Goal: Task Accomplishment & Management: Manage account settings

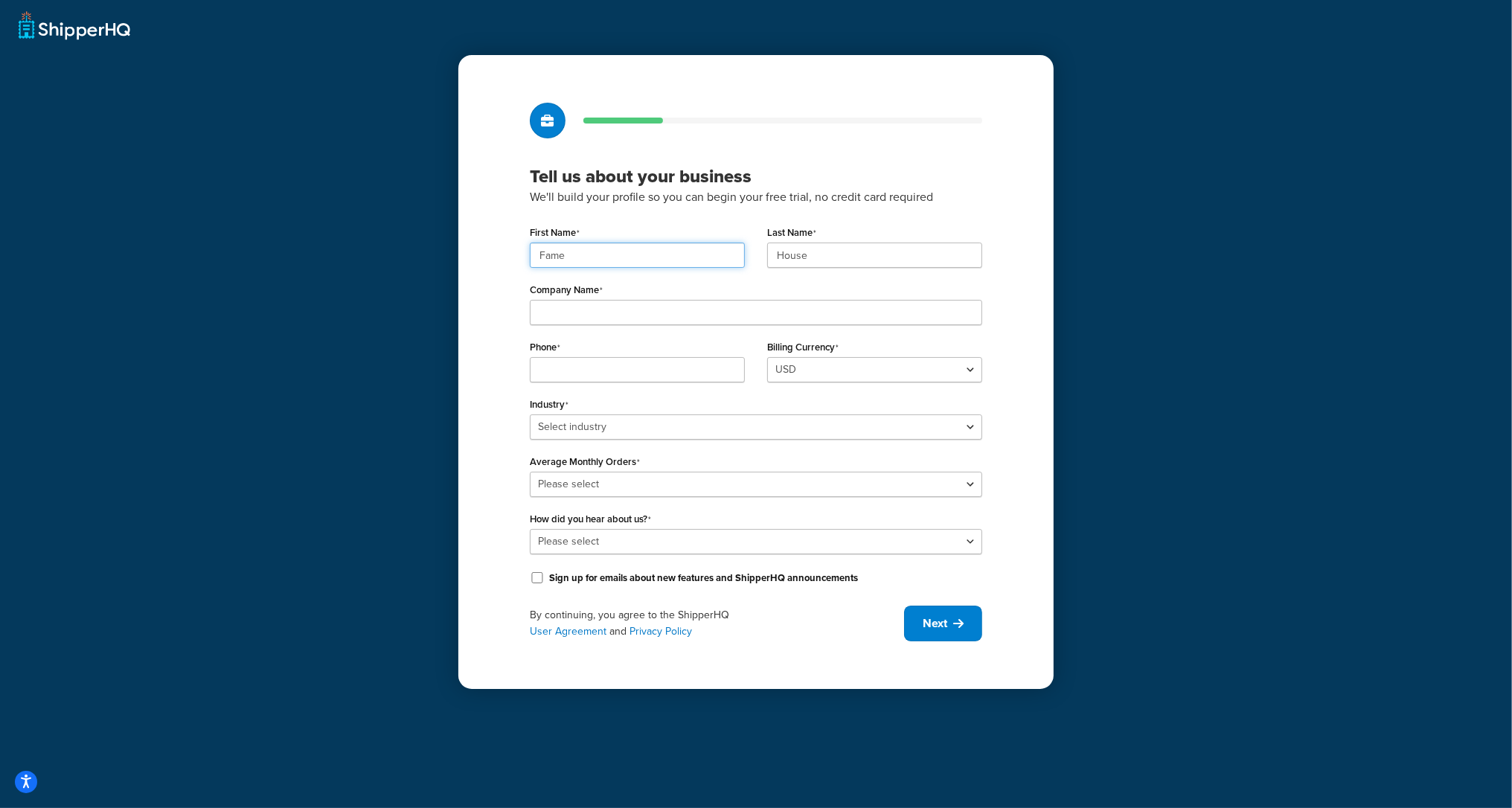
click at [559, 263] on input "Fame" at bounding box center [637, 255] width 215 height 25
paste input "UMG"
type input "UMG"
click at [799, 253] on input "House" at bounding box center [874, 255] width 215 height 25
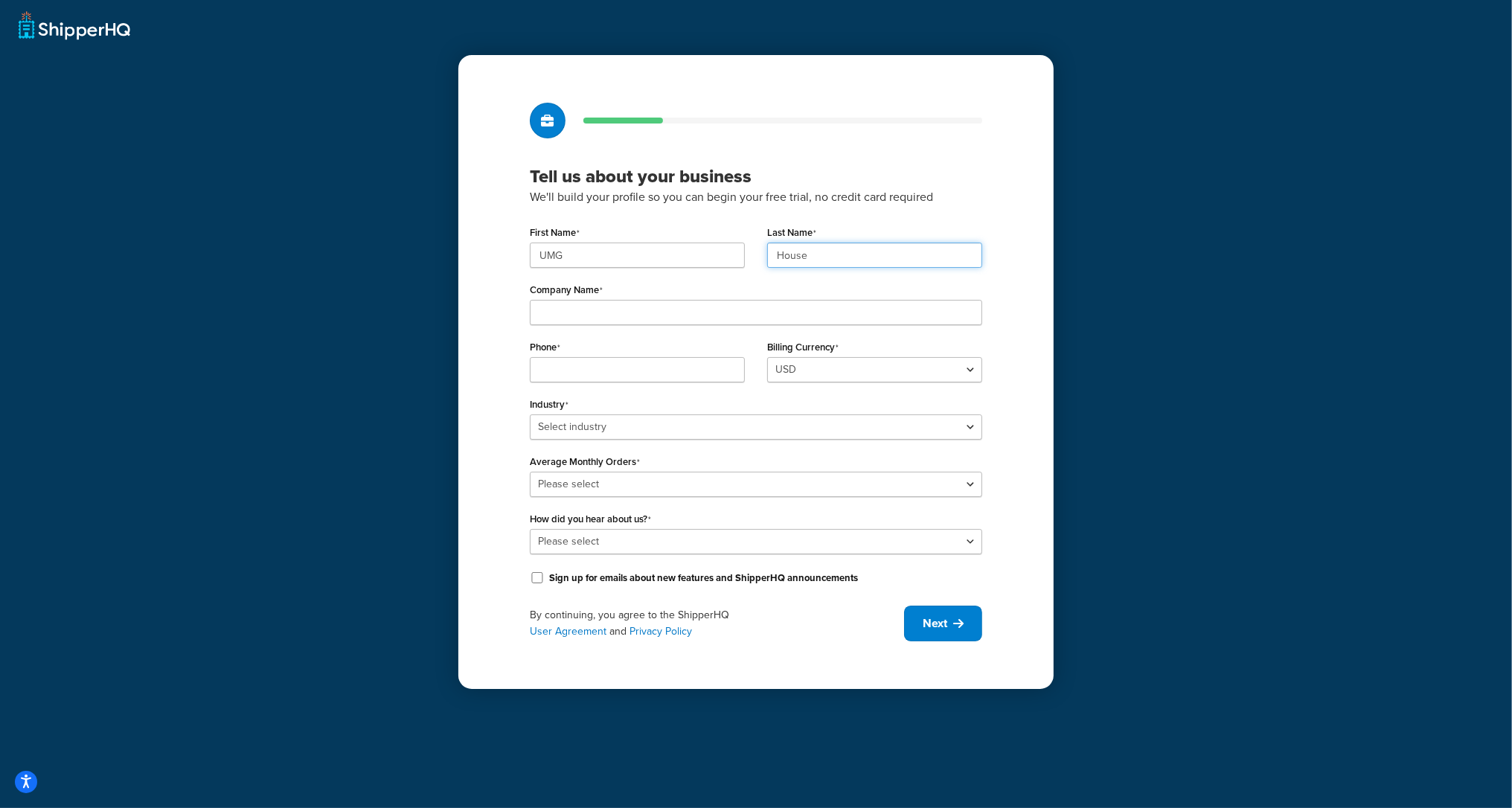
click at [799, 253] on input "House" at bounding box center [874, 255] width 215 height 25
paste input "UMG"
type input "UMG"
click at [581, 310] on input "Company Name" at bounding box center [756, 312] width 452 height 25
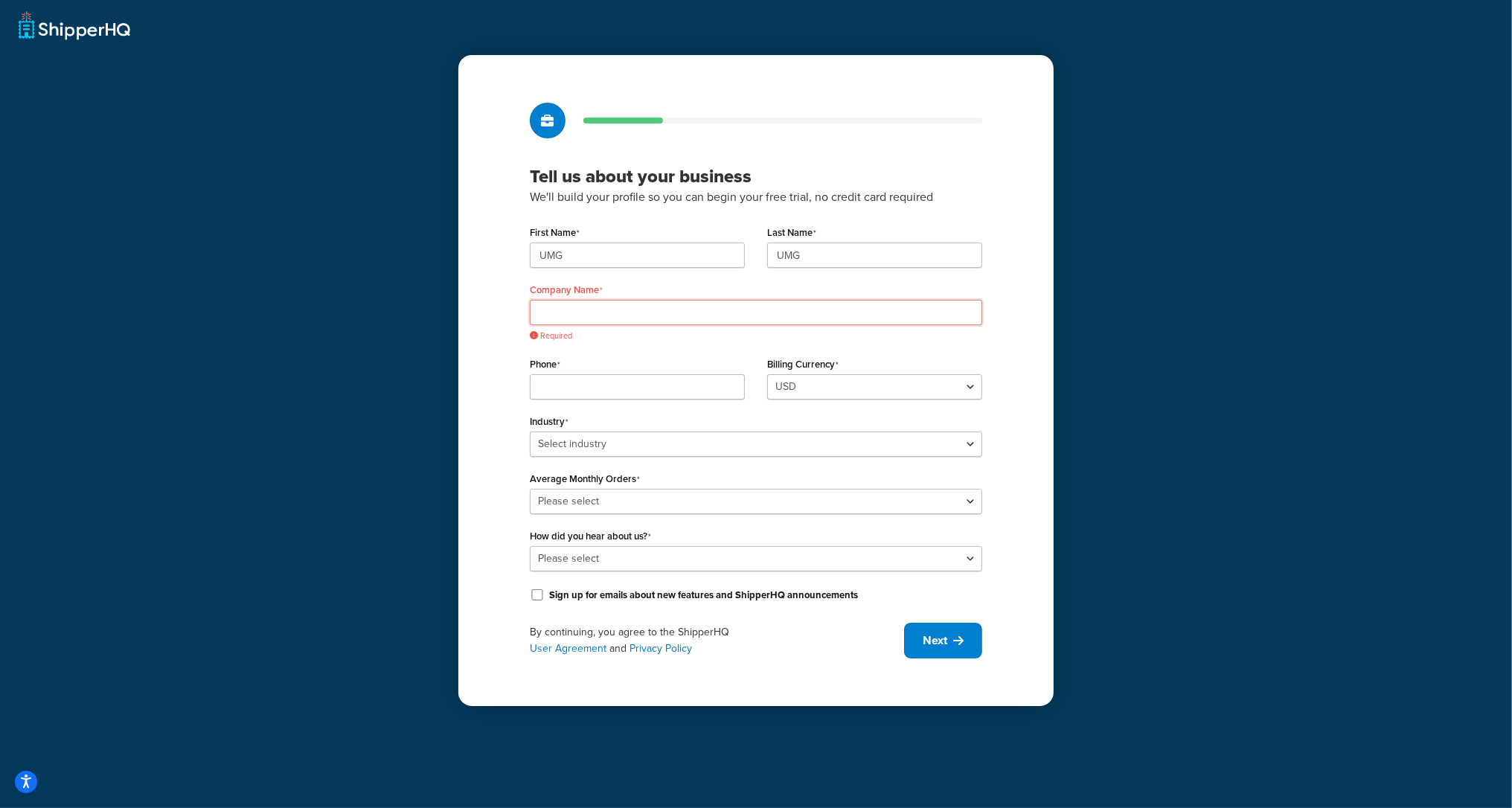
paste input "Universal Music Group"
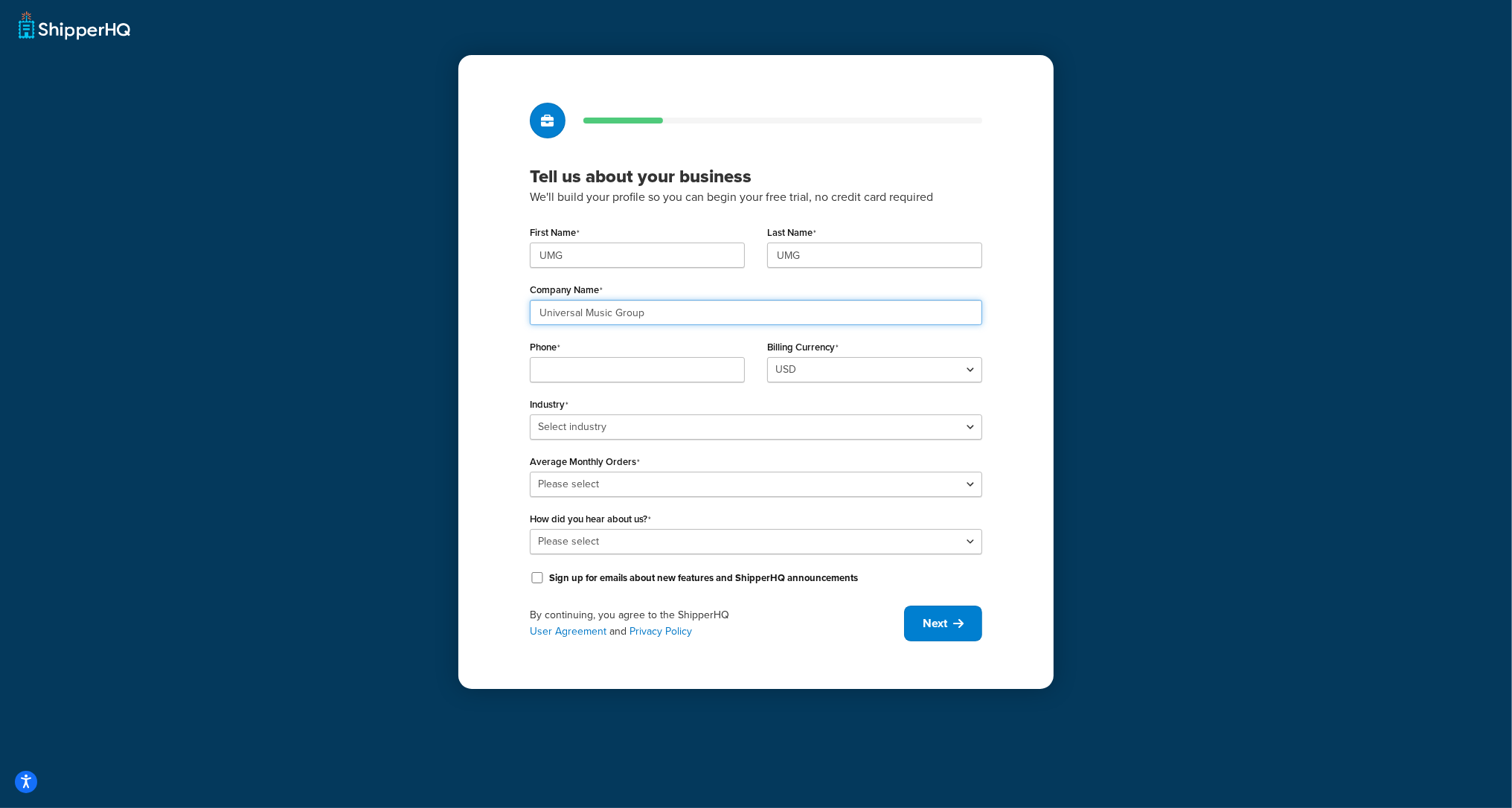
type input "Universal Music Group"
click at [602, 372] on input "Phone" at bounding box center [637, 369] width 215 height 25
paste input "8449137510"
type input "8449137510"
click at [556, 417] on select "Select industry Automotive Adult Agriculture Alcohol, Tobacco & CBD Arts & Craf…" at bounding box center [756, 426] width 452 height 25
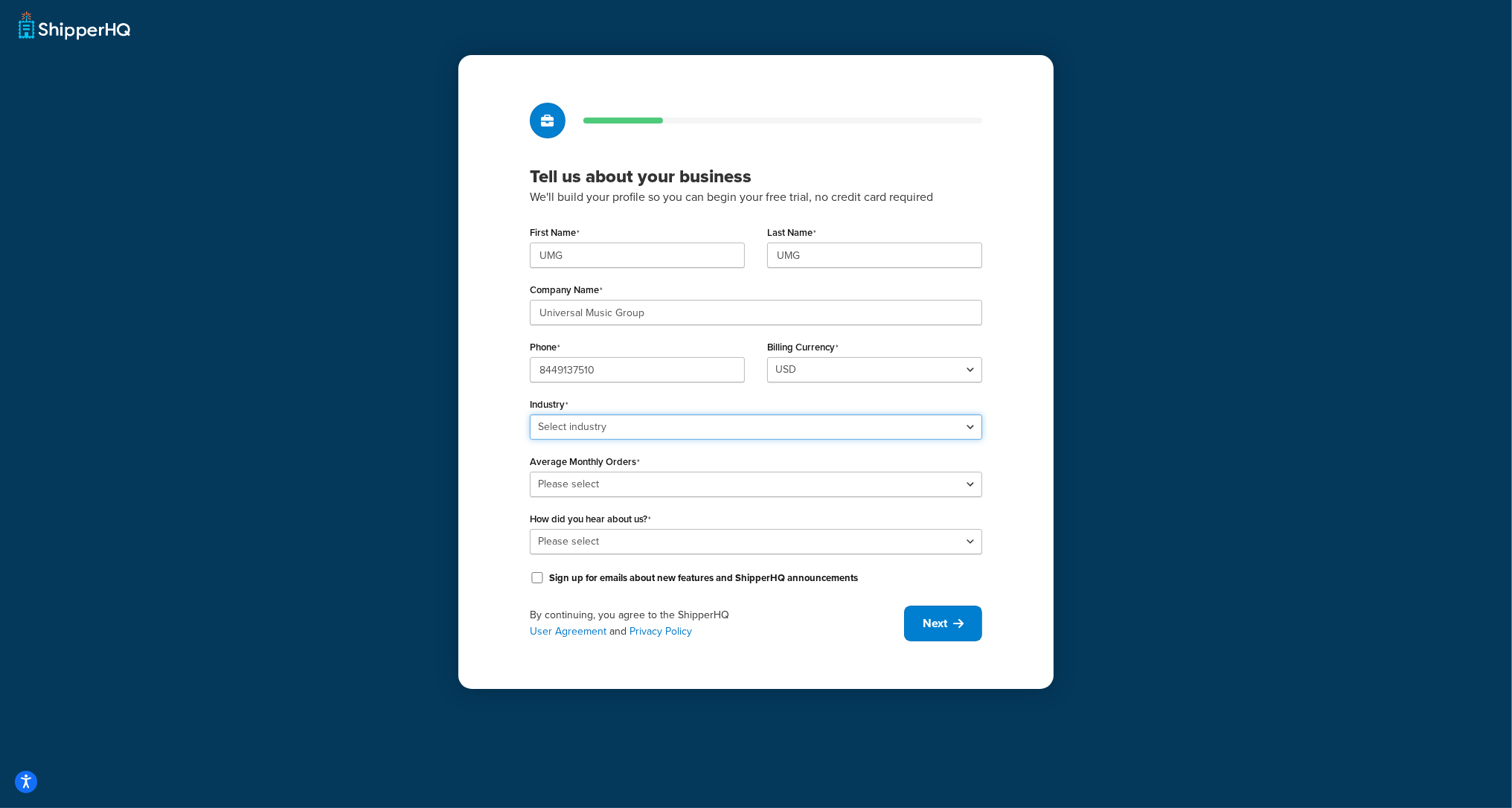
select select "25"
click at [530, 414] on select "Select industry Automotive Adult Agriculture Alcohol, Tobacco & CBD Arts & Craf…" at bounding box center [756, 426] width 452 height 25
click at [602, 480] on select "Please select 0-500 501-1,000 1,001-10,000 10,001-20,000 Over 20,000" at bounding box center [756, 484] width 452 height 25
select select "3"
click at [530, 472] on select "Please select 0-500 501-1,000 1,001-10,000 10,001-20,000 Over 20,000" at bounding box center [756, 484] width 452 height 25
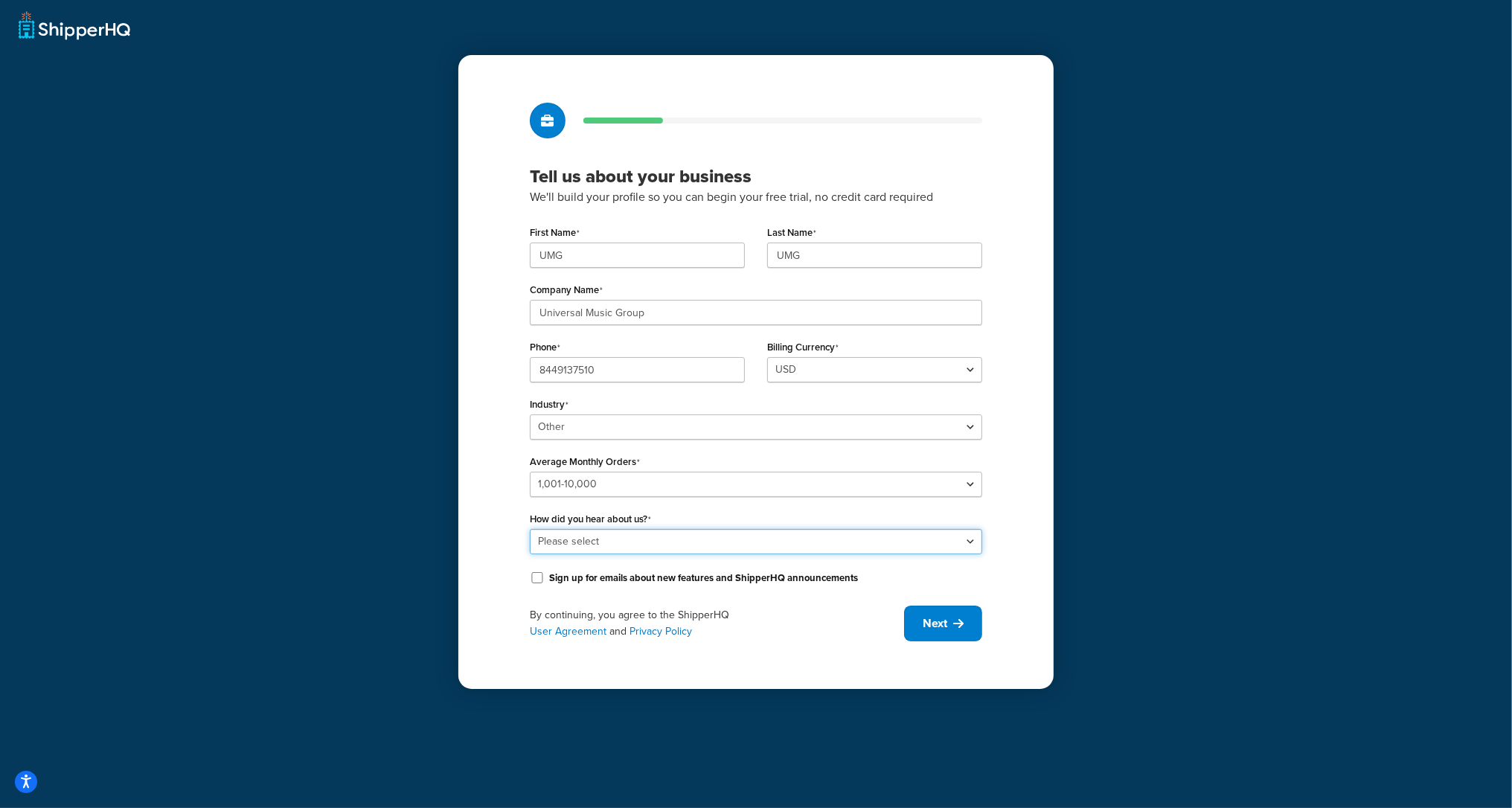
click at [610, 549] on select "Please select Online Search App Store or Marketplace Listing Referred by Agency…" at bounding box center [756, 541] width 452 height 25
select select "10"
click at [530, 529] on select "Please select Online Search App Store or Marketplace Listing Referred by Agency…" at bounding box center [756, 541] width 452 height 25
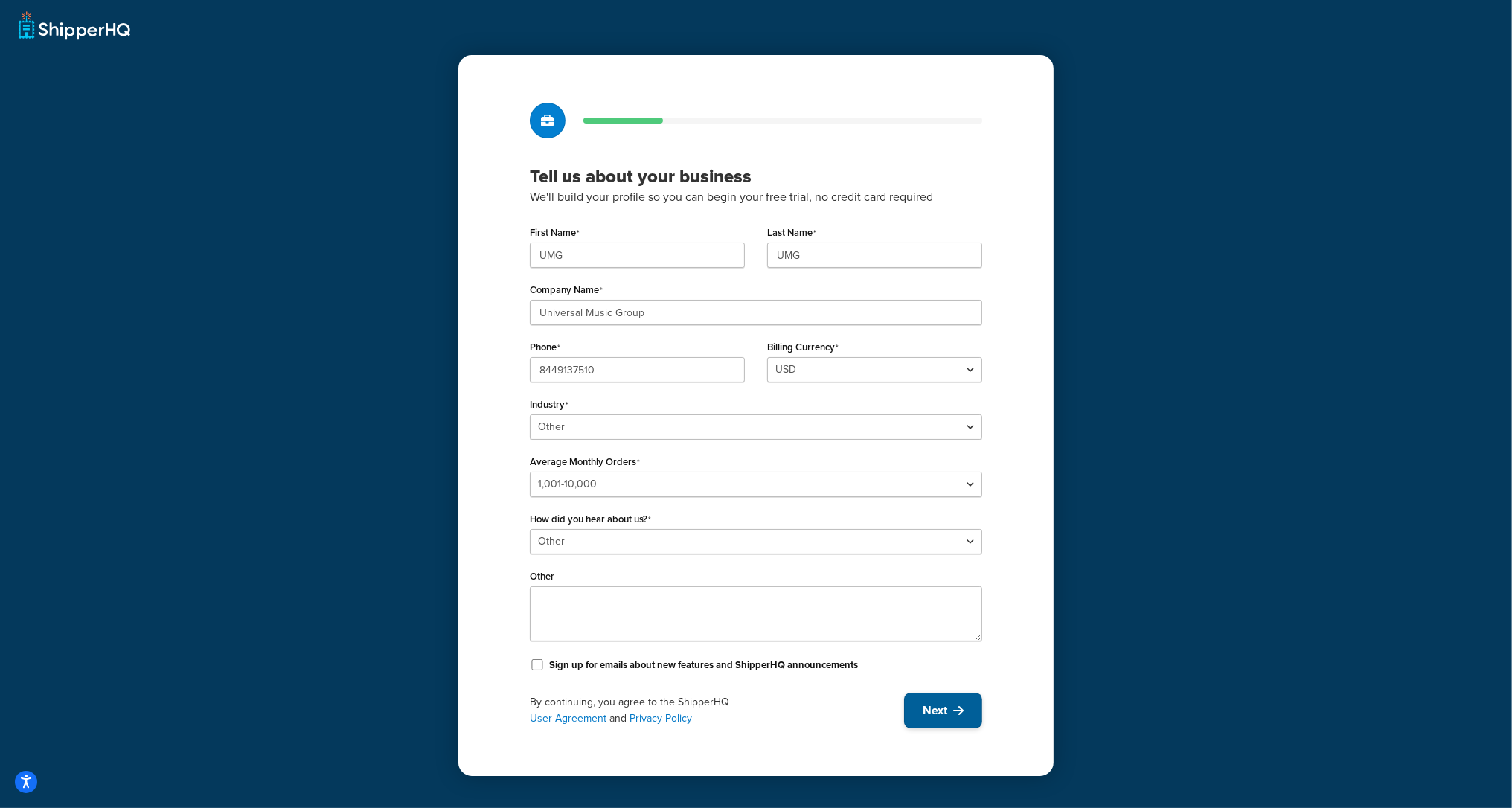
click at [943, 702] on span "Next" at bounding box center [935, 711] width 24 height 17
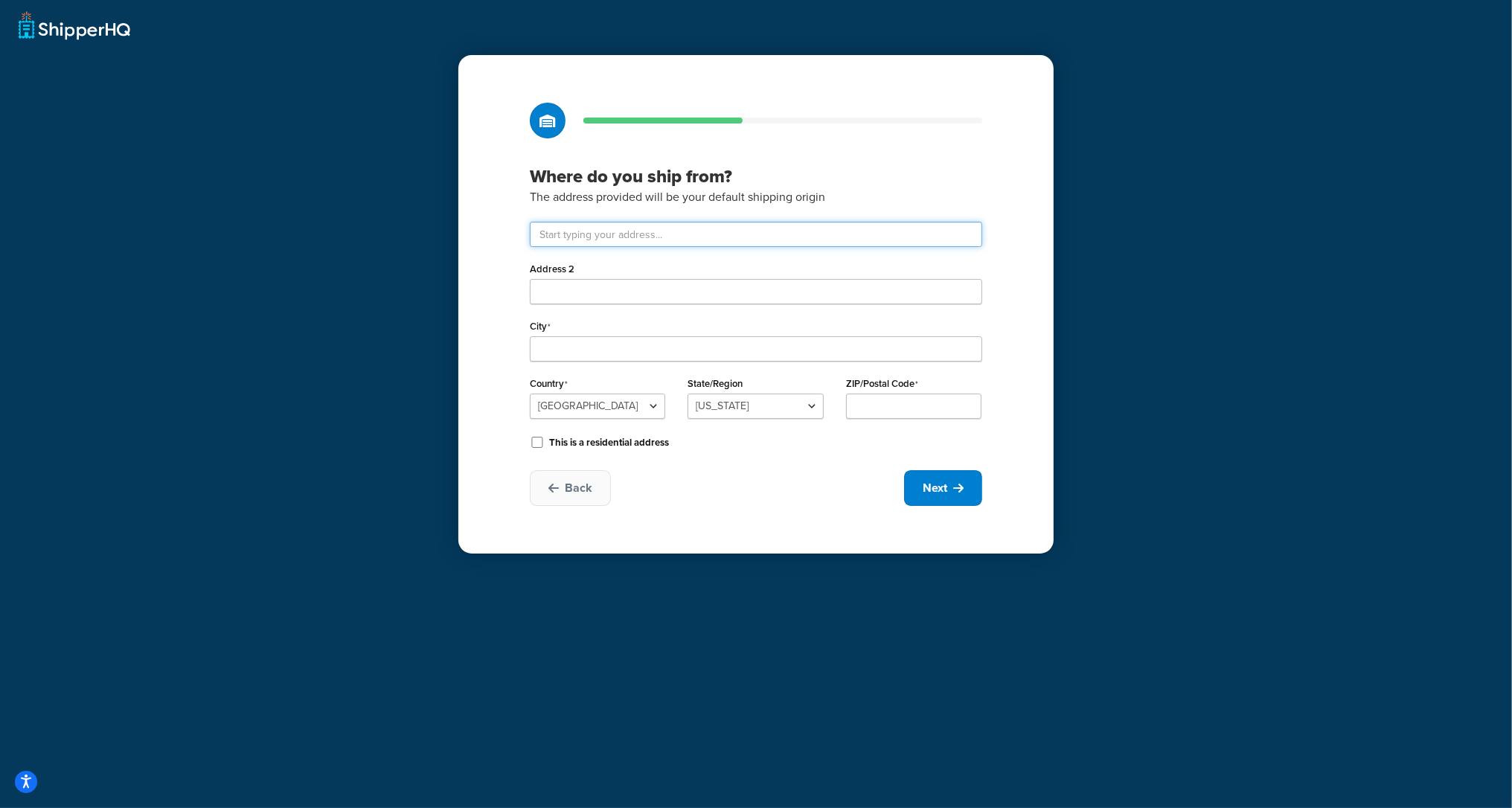
click at [579, 230] on input "text" at bounding box center [756, 234] width 452 height 25
paste input "123 S Broad St, 26th Floor"
click at [841, 229] on input "123 S Broad St, 26th Floor" at bounding box center [756, 234] width 452 height 25
click at [809, 231] on input "123 S Broad St, 26th Floor" at bounding box center [756, 234] width 452 height 25
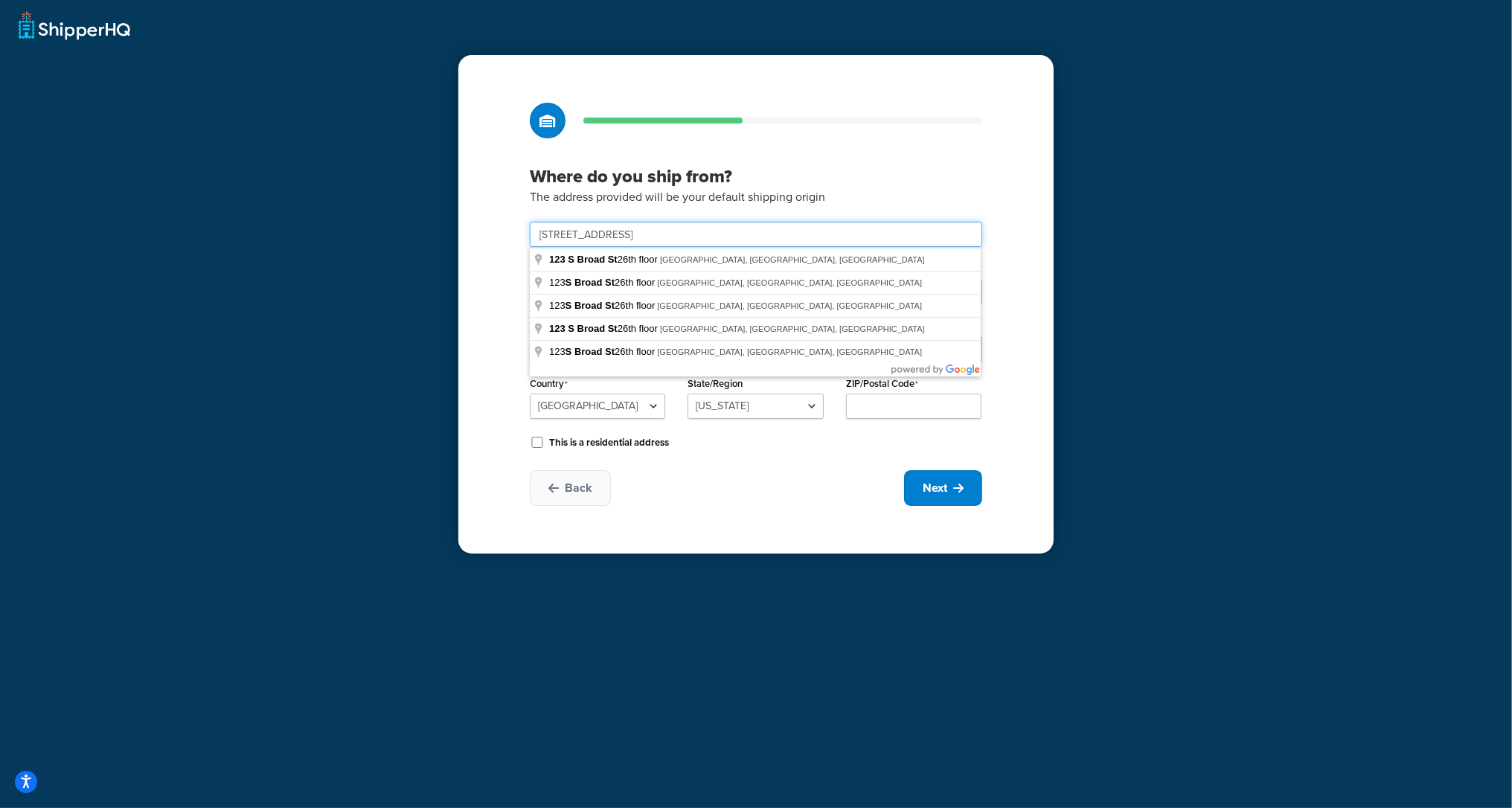
drag, startPoint x: 797, startPoint y: 233, endPoint x: 447, endPoint y: 237, distance: 350.0
click at [447, 237] on div "Where do you ship from? The address provided will be your default shipping orig…" at bounding box center [756, 404] width 1512 height 808
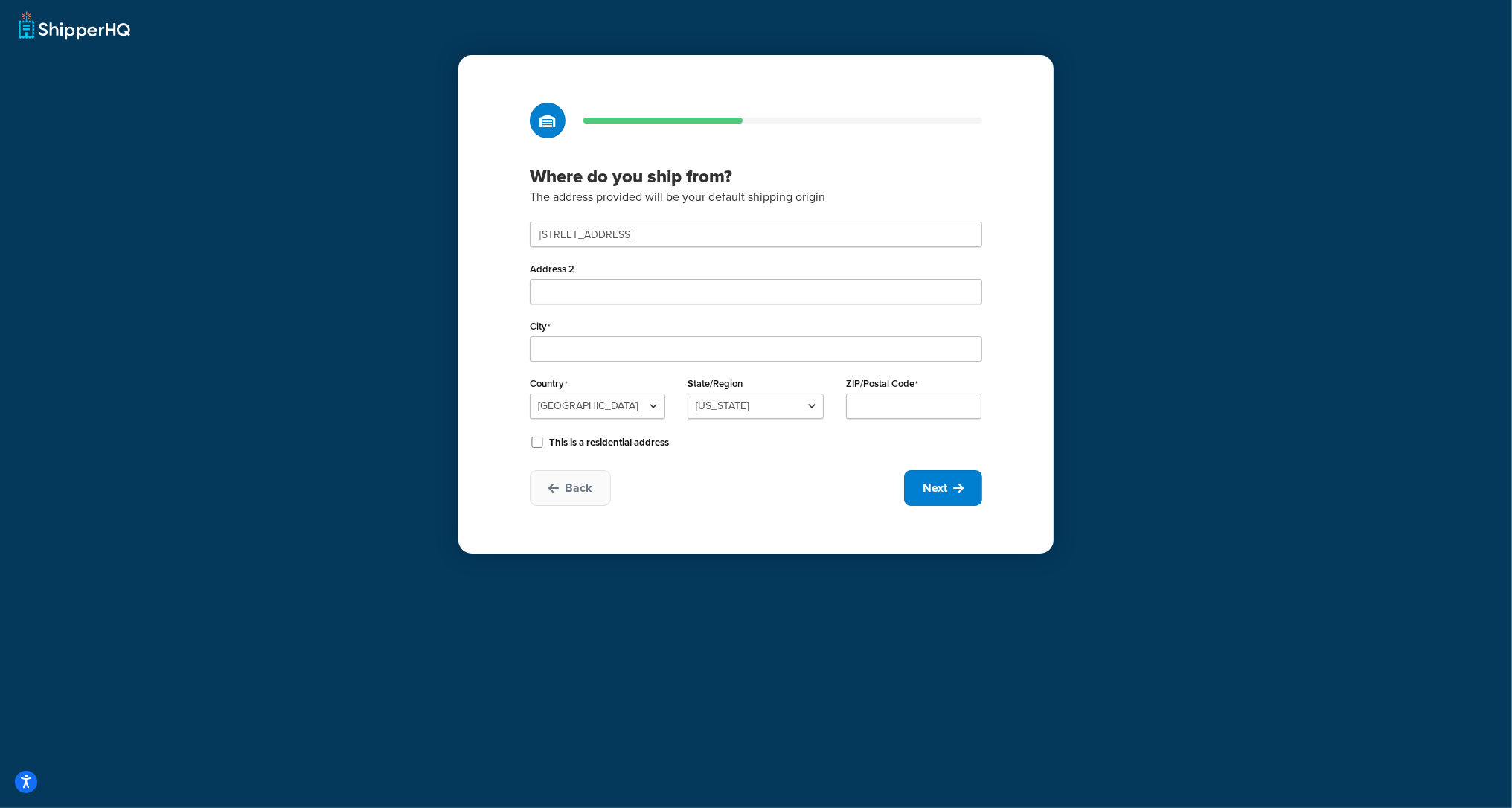
type input "123 S Broad St 26th floor"
type input "Philadelphia"
select select "38"
type input "19109"
click at [950, 496] on button "Next" at bounding box center [943, 488] width 78 height 36
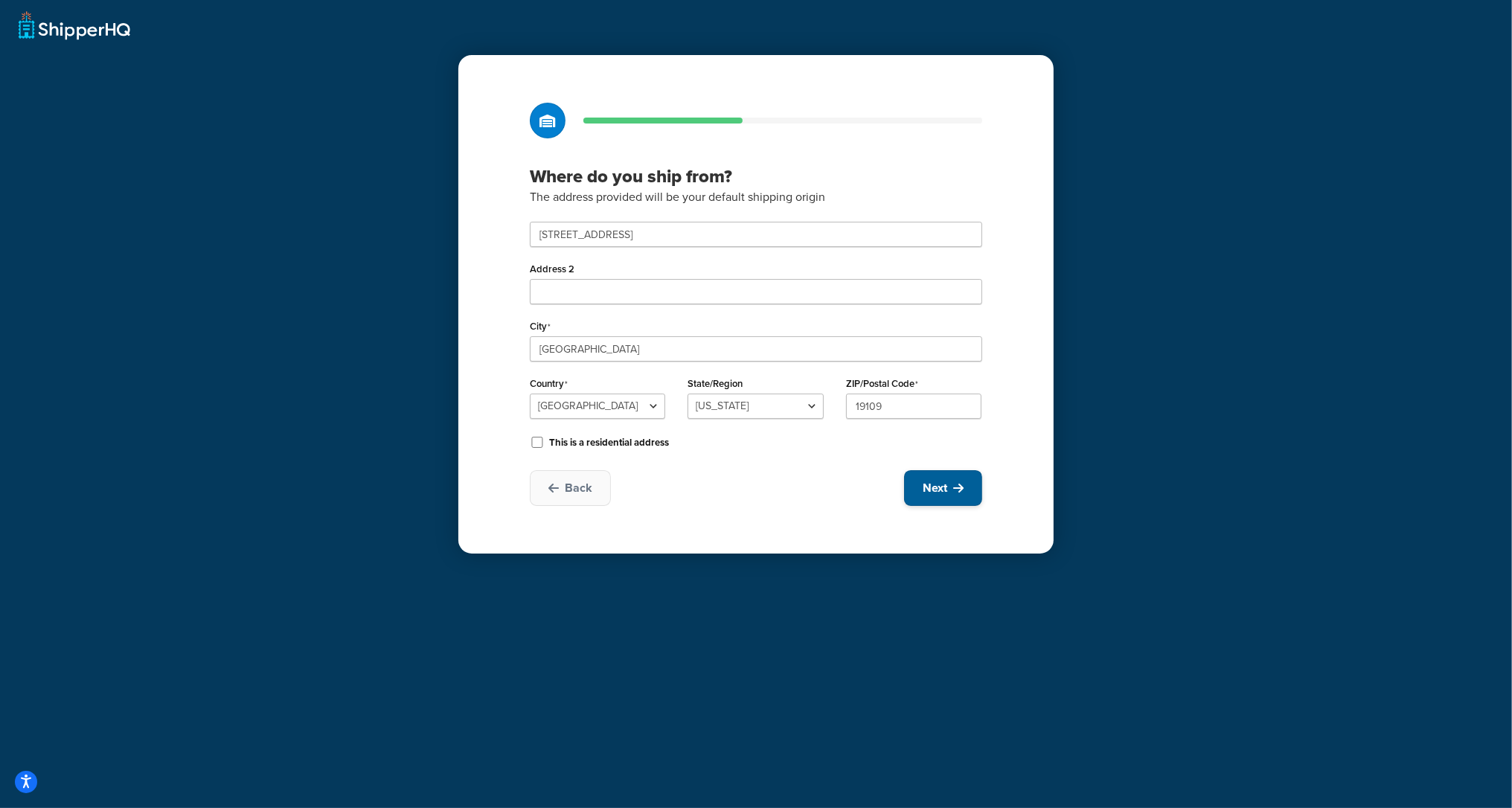
select select "1"
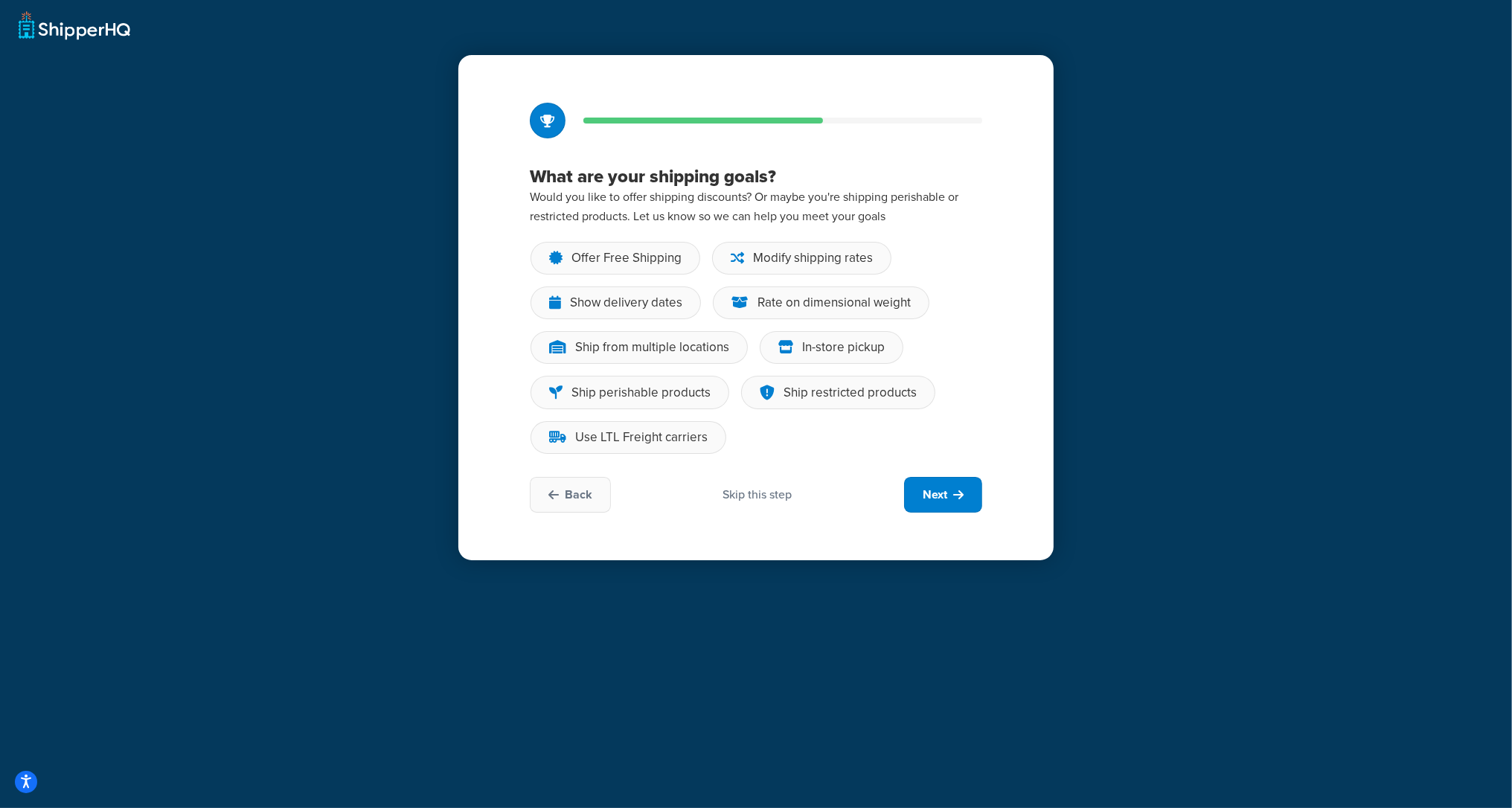
click at [743, 493] on div "Skip this step" at bounding box center [757, 495] width 69 height 17
drag, startPoint x: 743, startPoint y: 493, endPoint x: 728, endPoint y: 490, distance: 15.3
click at [740, 492] on div "Skip this step" at bounding box center [757, 495] width 69 height 17
click at [580, 493] on div "Back Skip this step Next" at bounding box center [756, 494] width 452 height 36
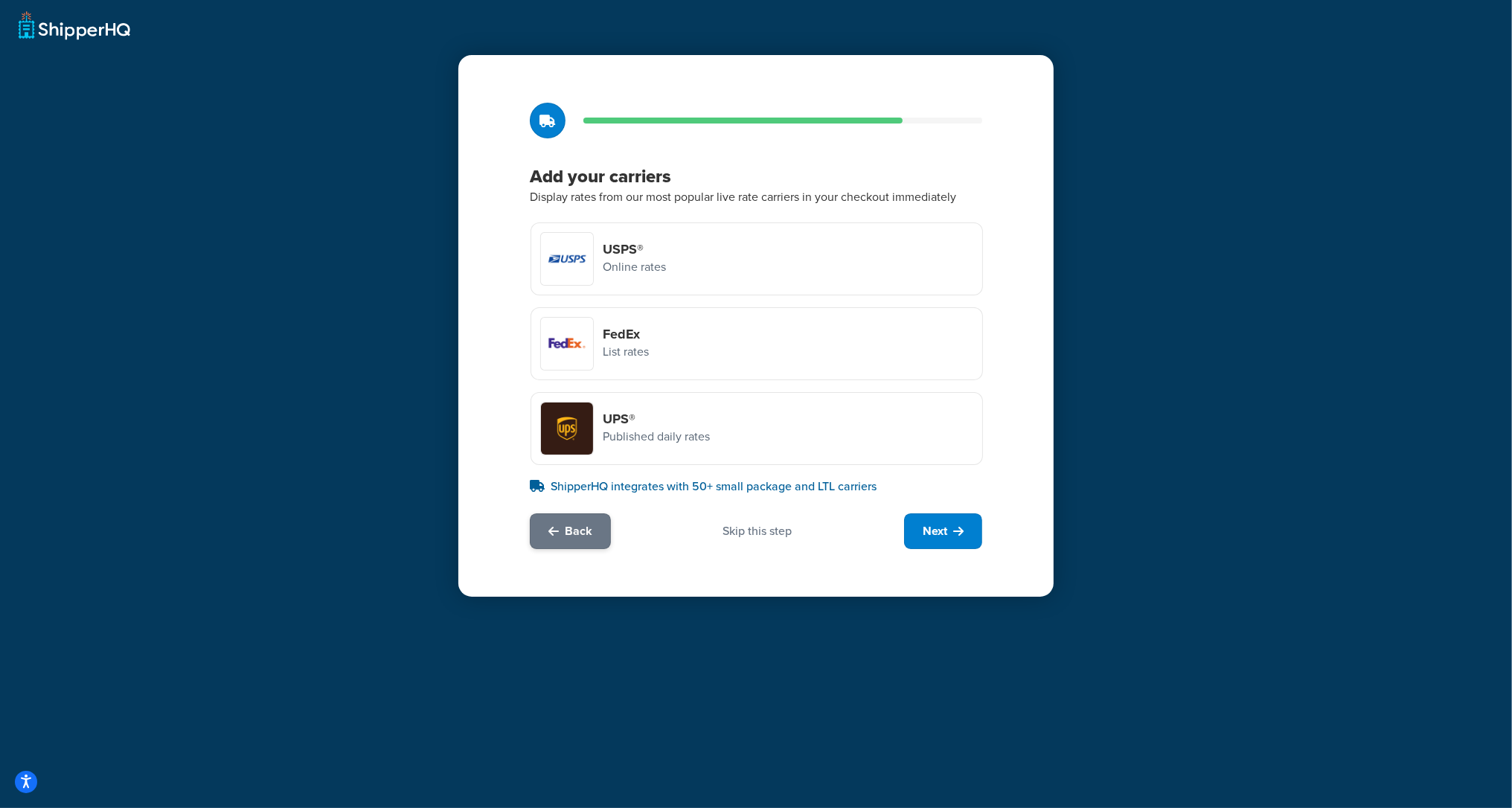
click at [583, 541] on button "Back" at bounding box center [570, 531] width 81 height 36
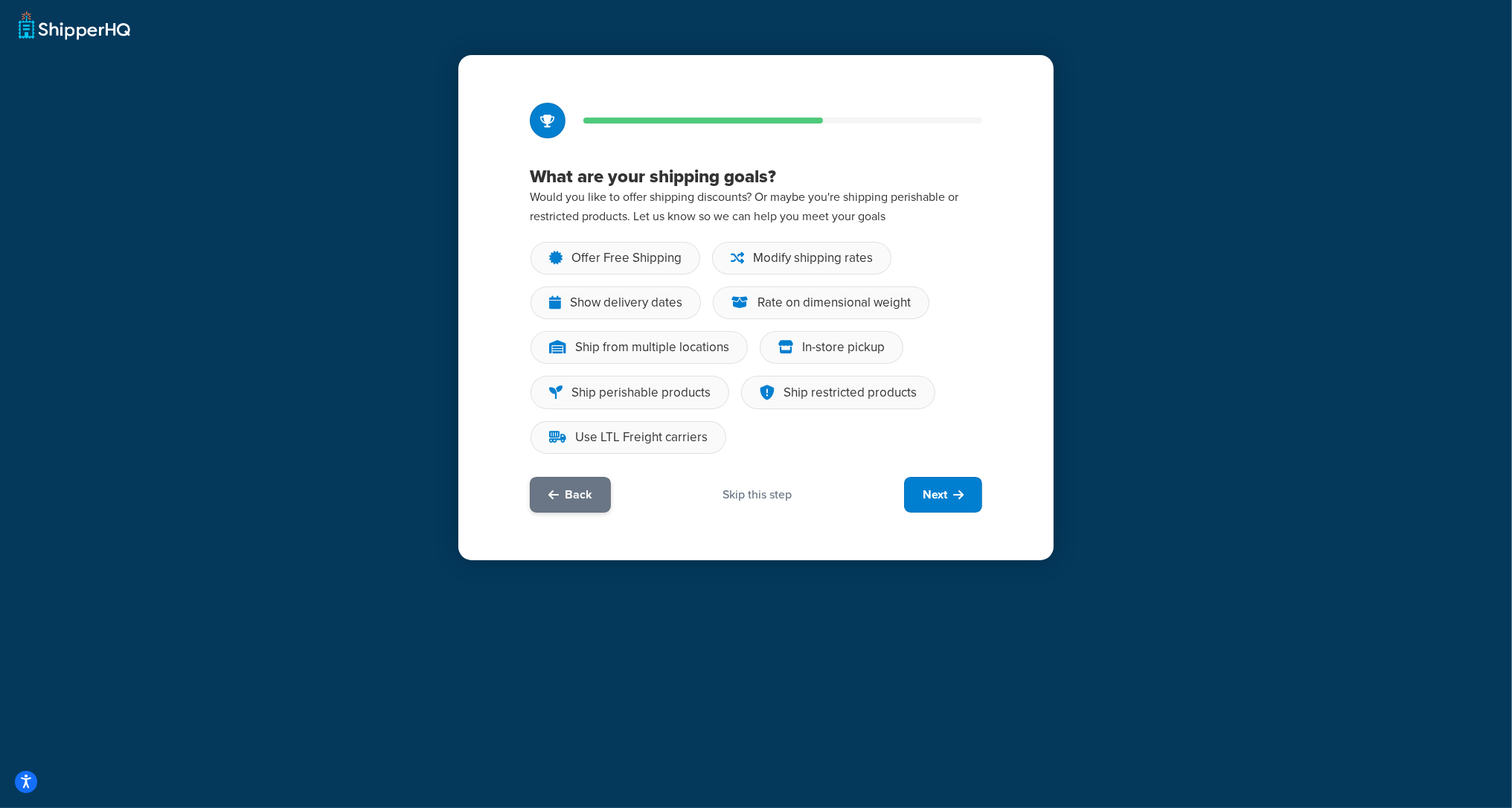
click at [550, 501] on icon at bounding box center [553, 495] width 11 height 12
select select "38"
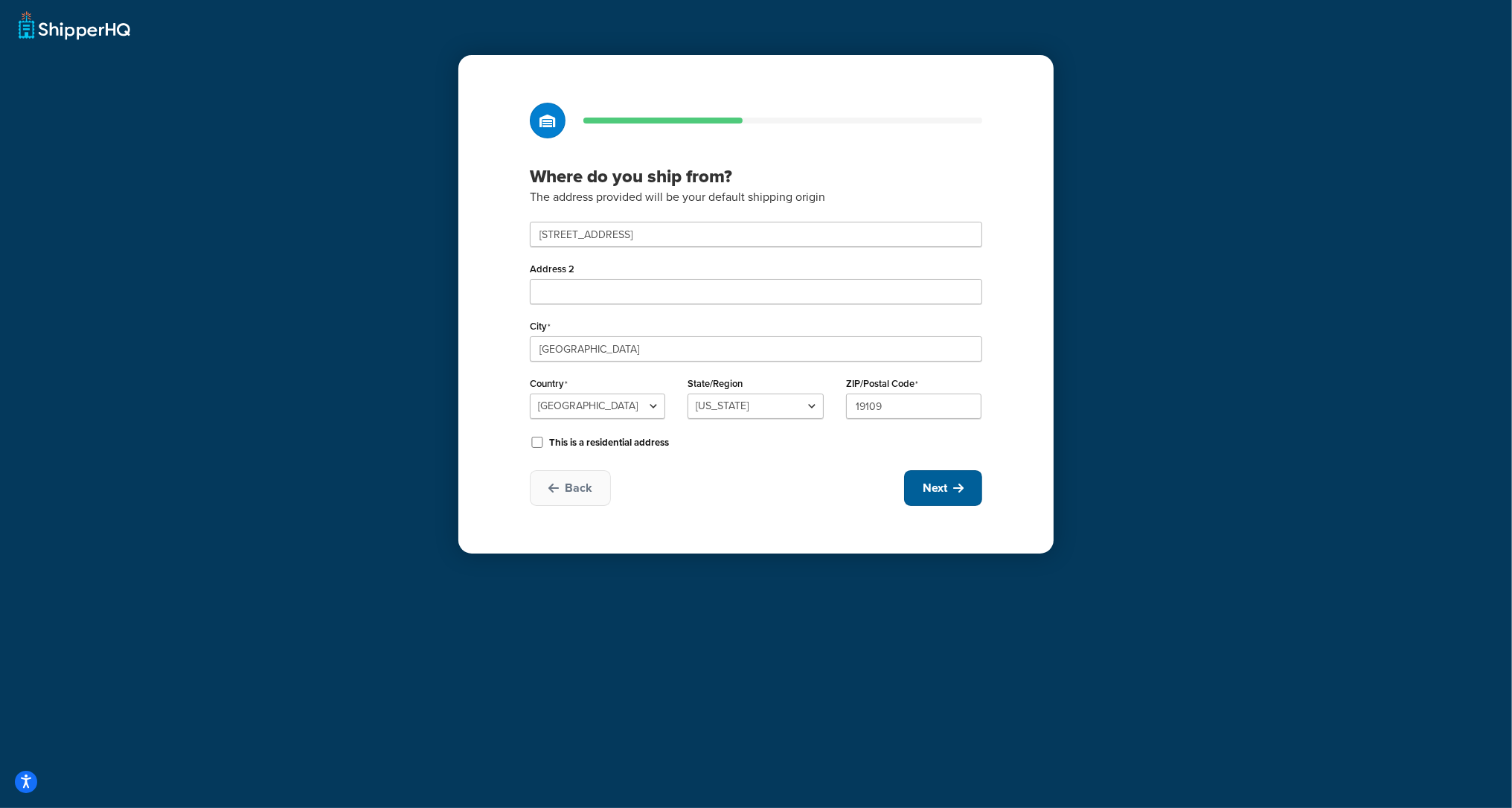
click at [949, 477] on button "Next" at bounding box center [943, 488] width 78 height 36
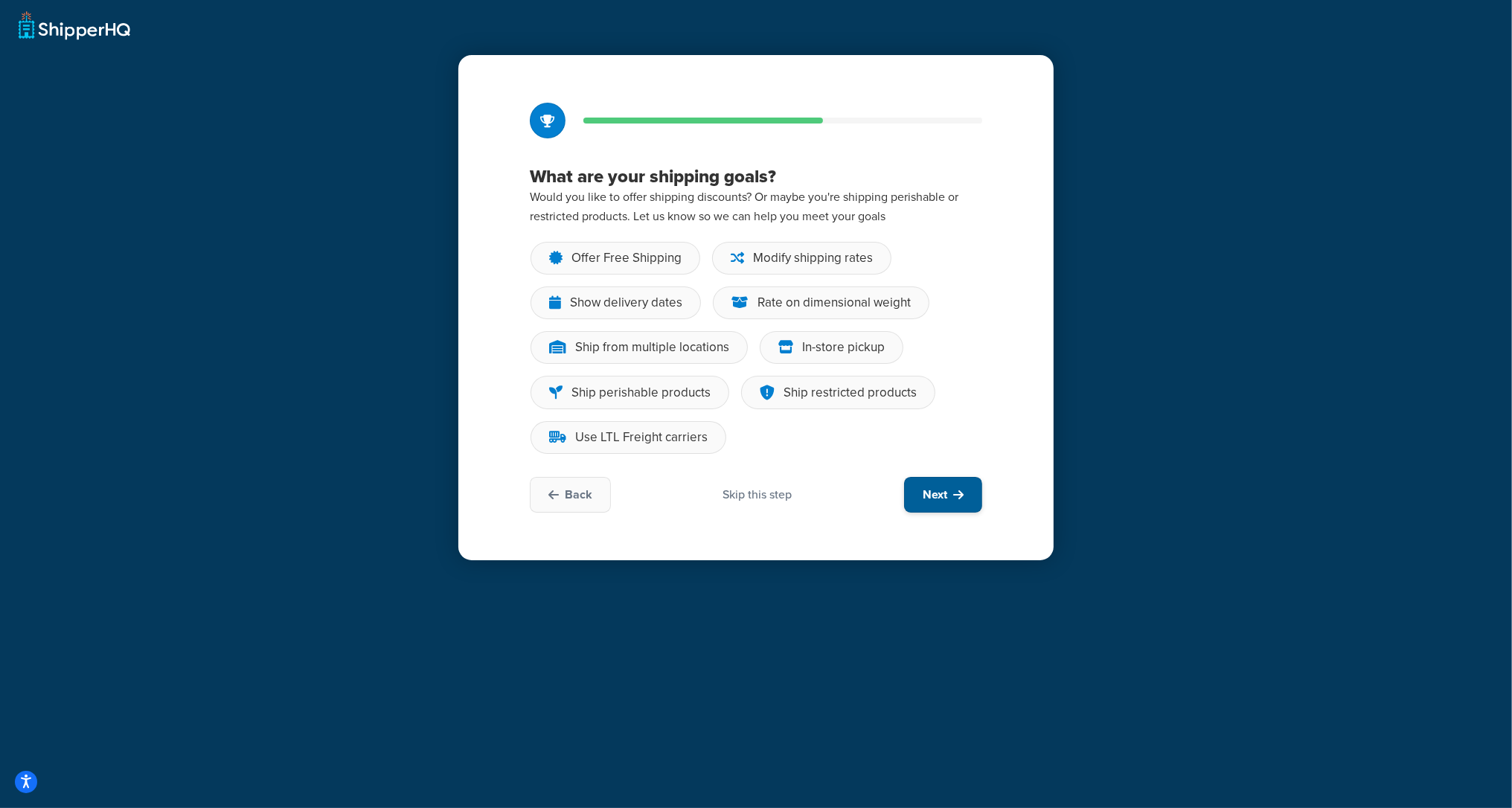
click at [937, 497] on span "Next" at bounding box center [935, 495] width 24 height 17
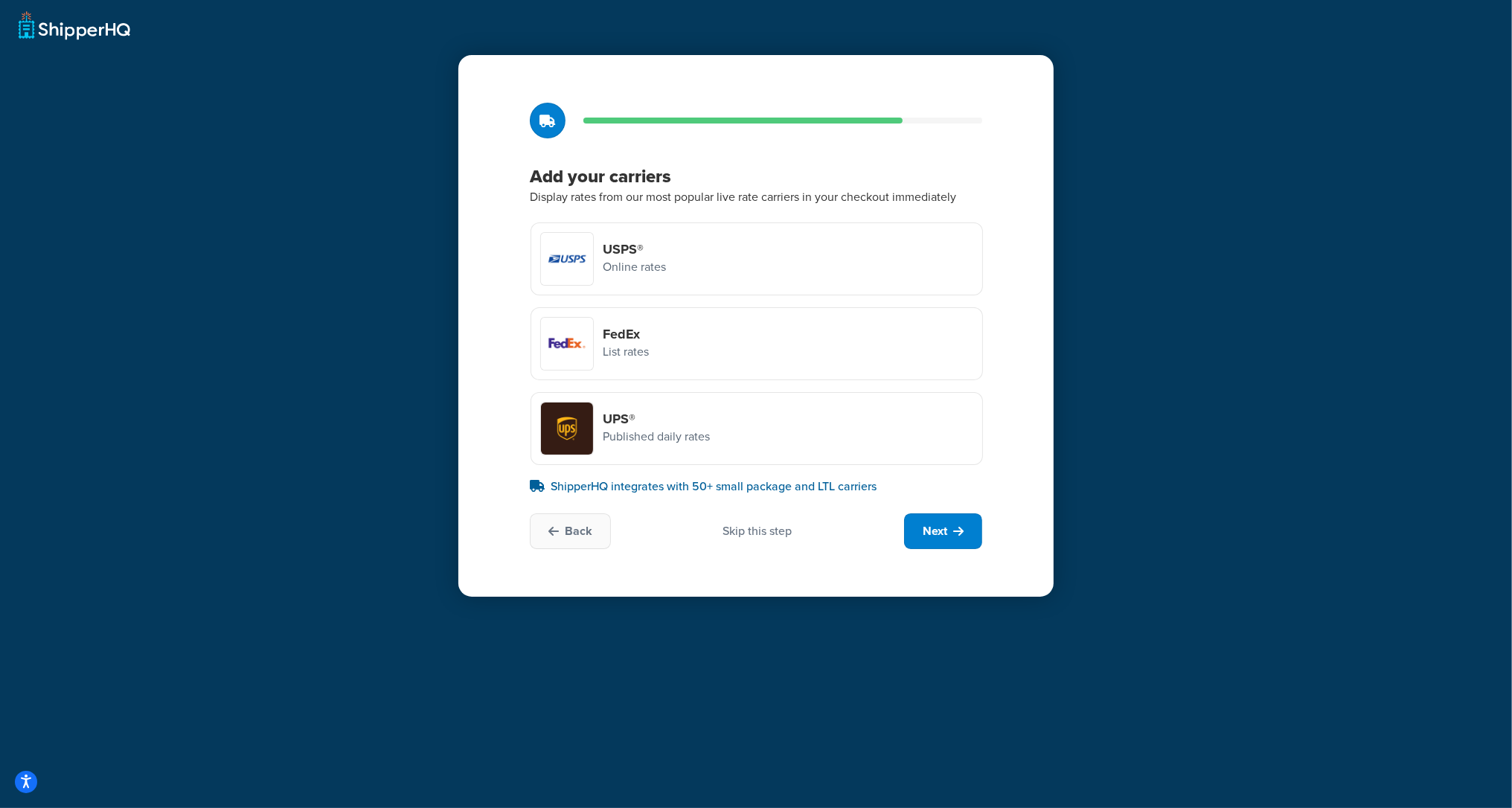
click at [759, 525] on div "Skip this step" at bounding box center [757, 531] width 69 height 17
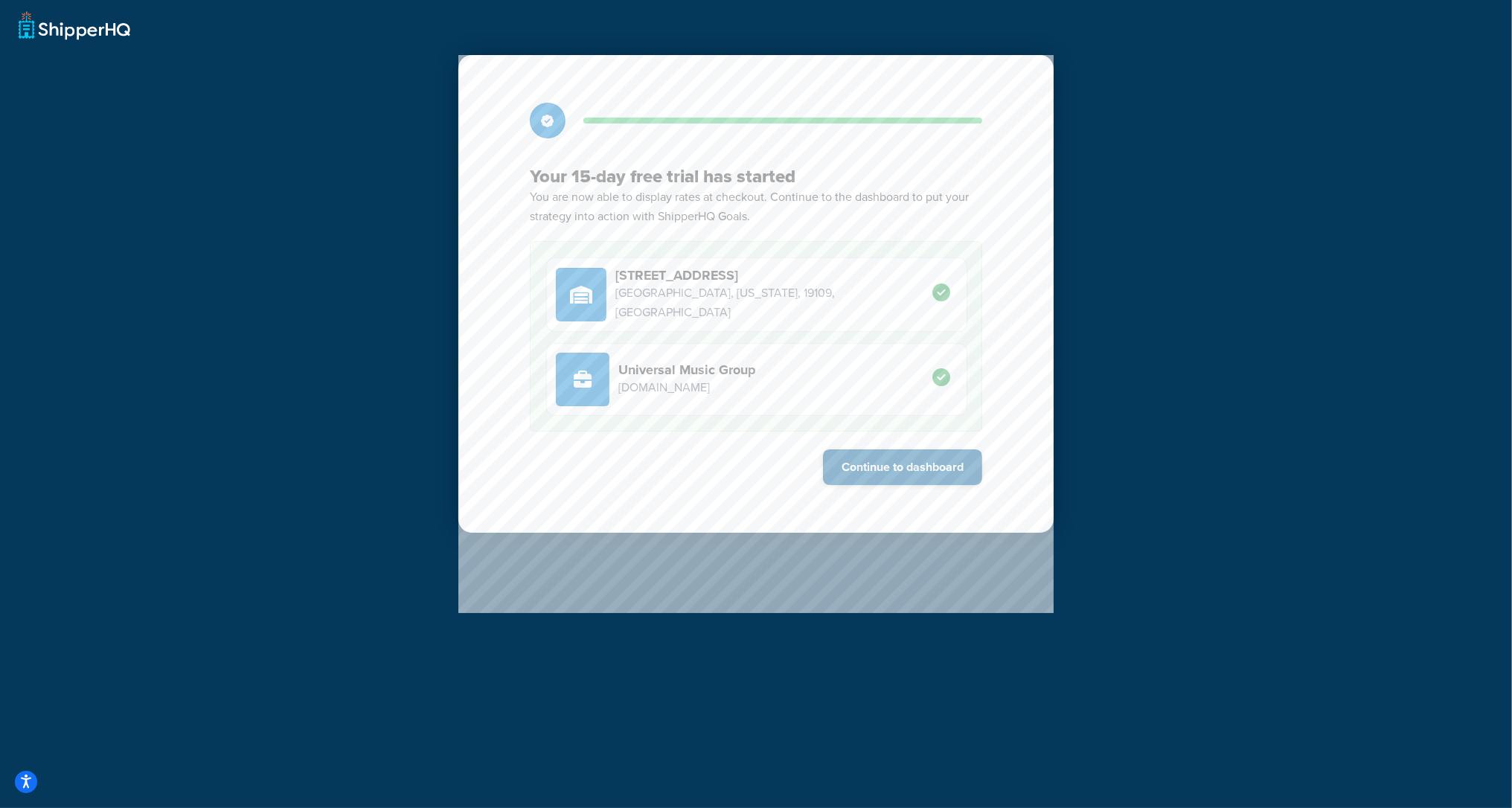
click at [864, 466] on button "Continue to dashboard" at bounding box center [902, 467] width 159 height 36
click at [930, 477] on button "Continue to dashboard" at bounding box center [902, 467] width 159 height 36
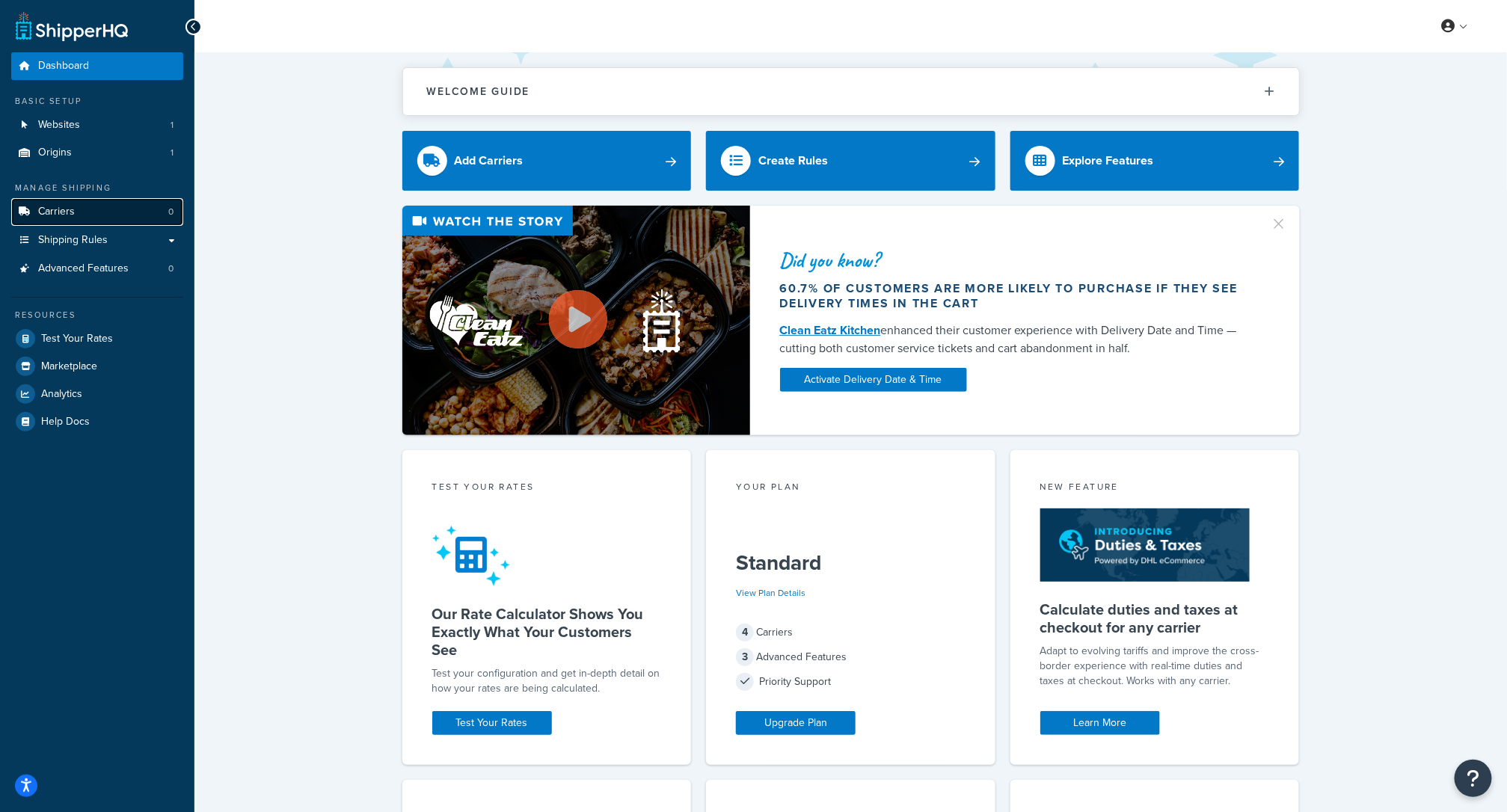
click at [86, 207] on link "Carriers 0" at bounding box center [97, 212] width 172 height 27
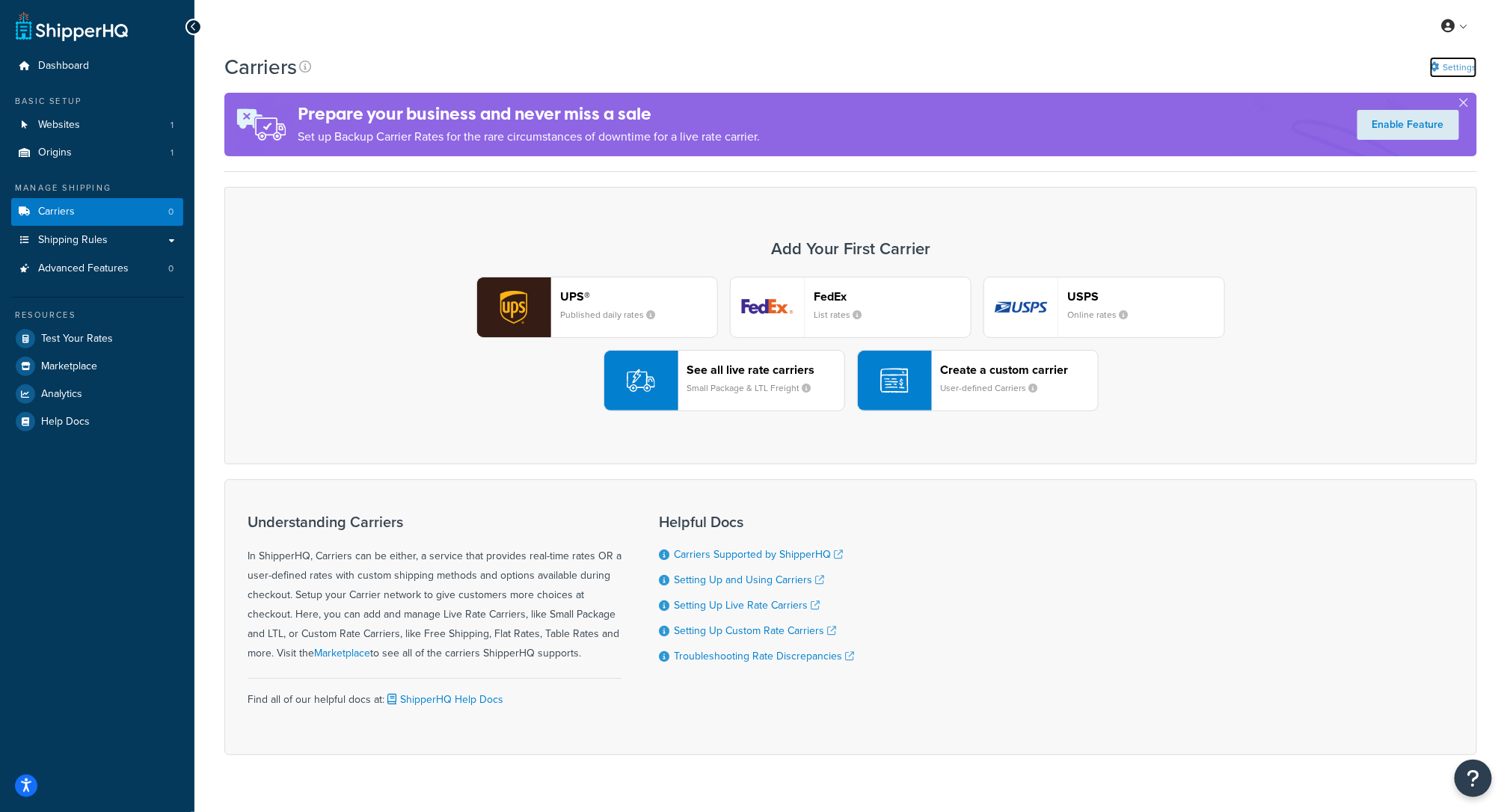
click at [1457, 67] on link "Settings" at bounding box center [1454, 66] width 47 height 21
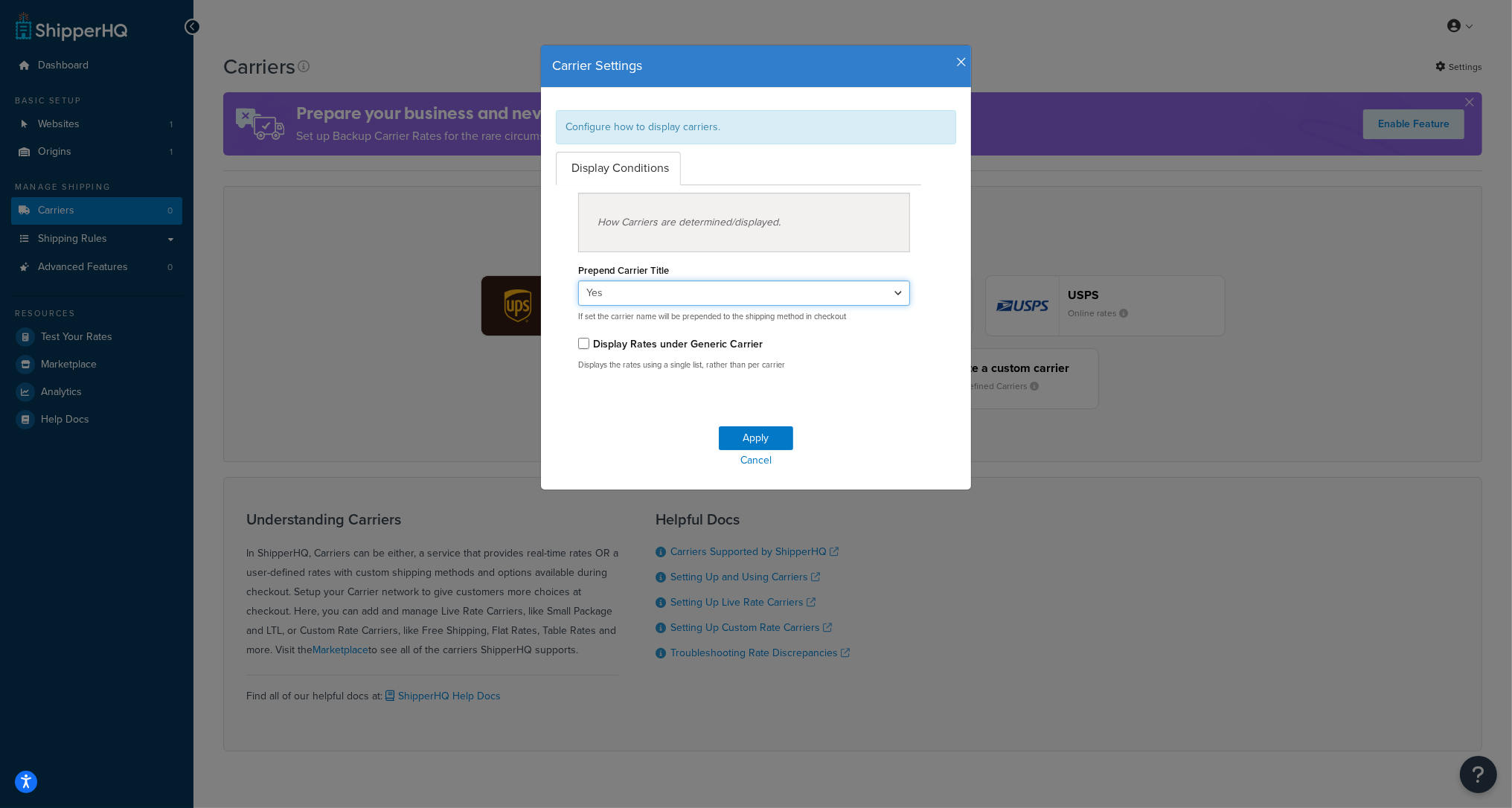
click at [634, 287] on select "Yes No" at bounding box center [744, 293] width 332 height 25
select select "false"
click at [578, 280] on select "Yes No" at bounding box center [744, 293] width 332 height 25
click at [757, 432] on button "Apply" at bounding box center [756, 438] width 74 height 24
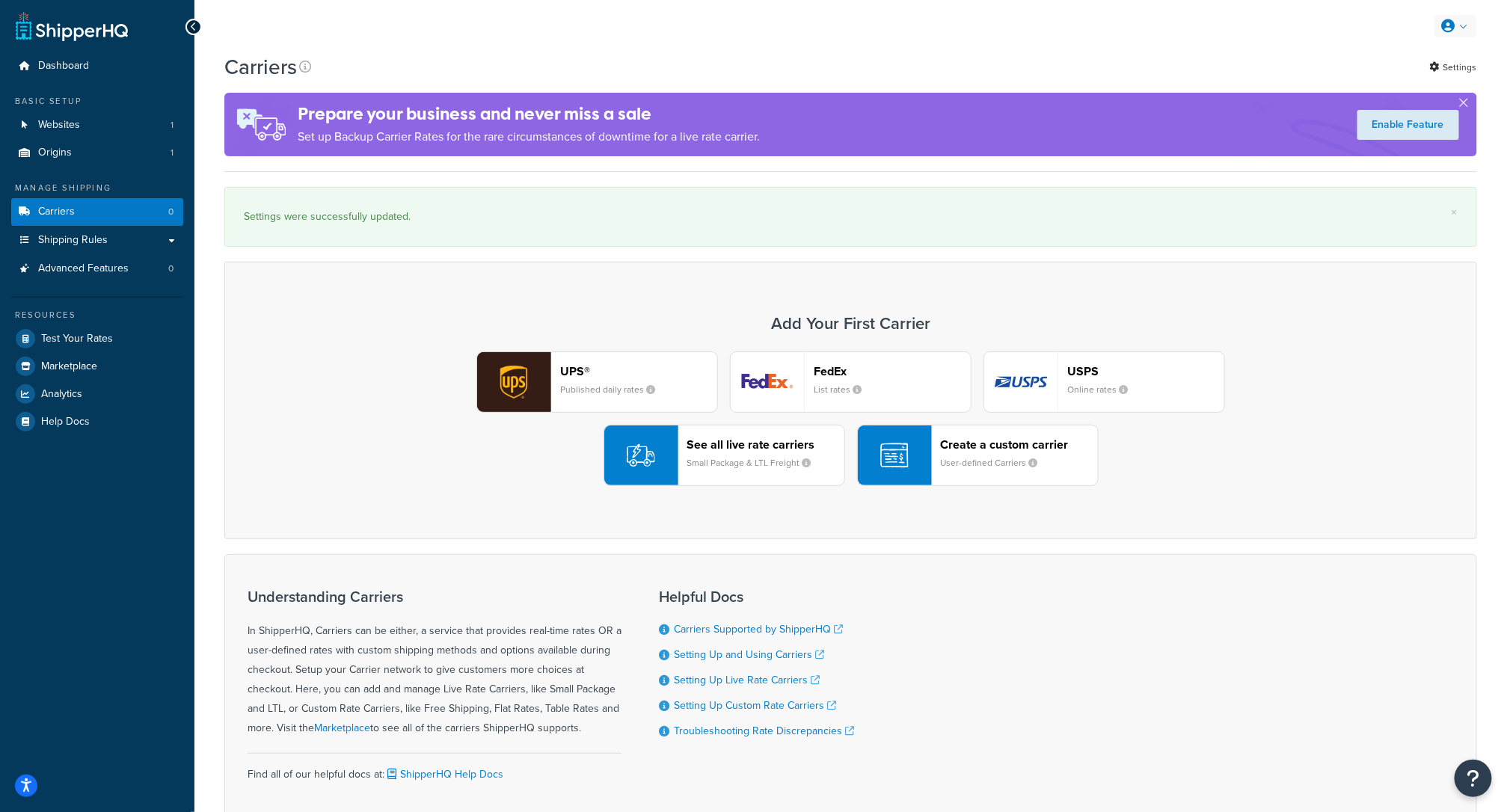
click at [1457, 23] on link at bounding box center [1456, 26] width 43 height 22
click at [1461, 21] on link at bounding box center [1456, 26] width 43 height 22
click at [1404, 58] on span "My Profile" at bounding box center [1392, 57] width 42 height 15
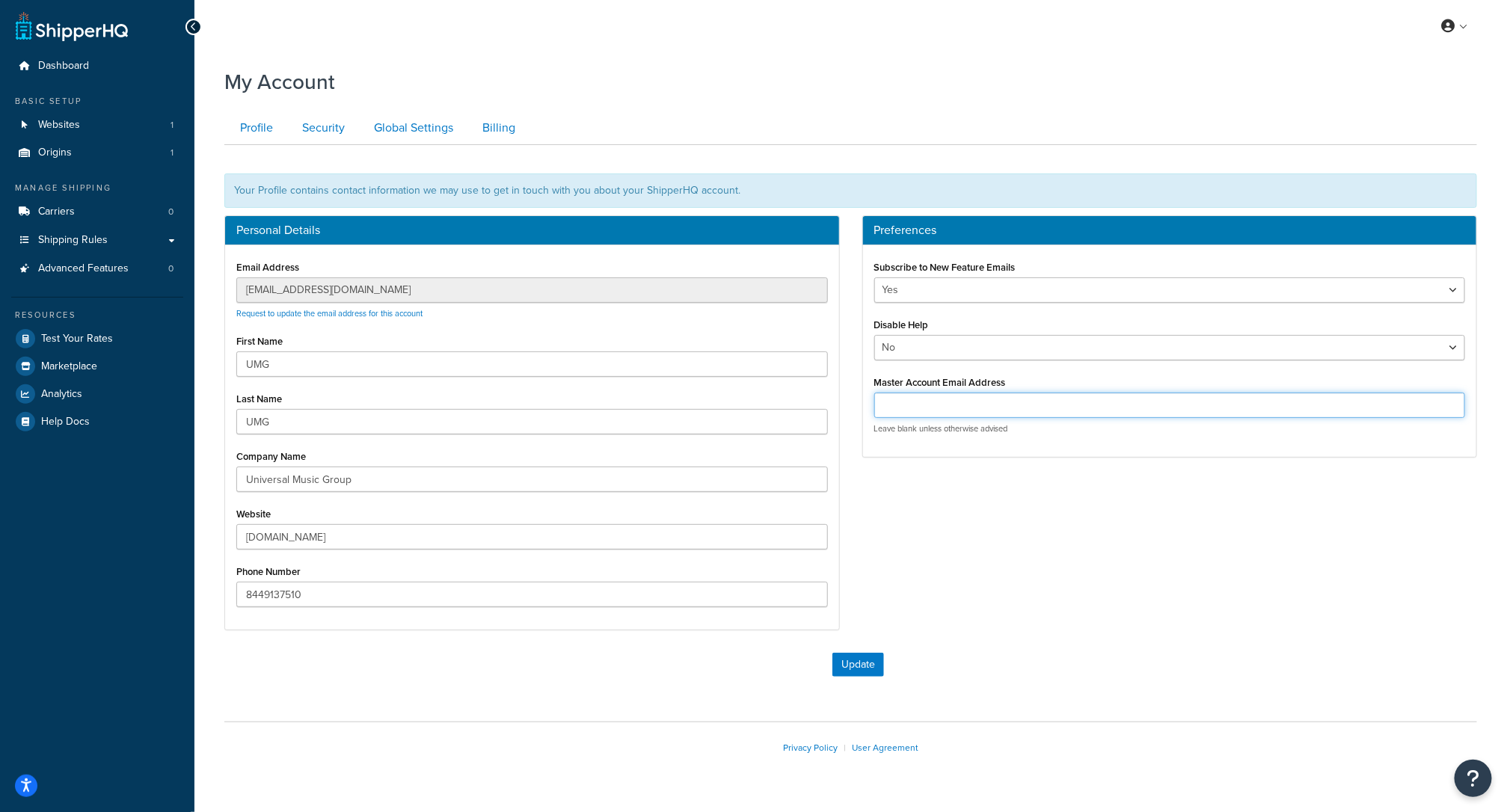
click at [948, 406] on input "Master Account Email Address" at bounding box center [1170, 405] width 591 height 25
paste input "[EMAIL_ADDRESS][DOMAIN_NAME]"
type input "[EMAIL_ADDRESS][DOMAIN_NAME]"
click at [860, 657] on button "Update" at bounding box center [858, 665] width 52 height 24
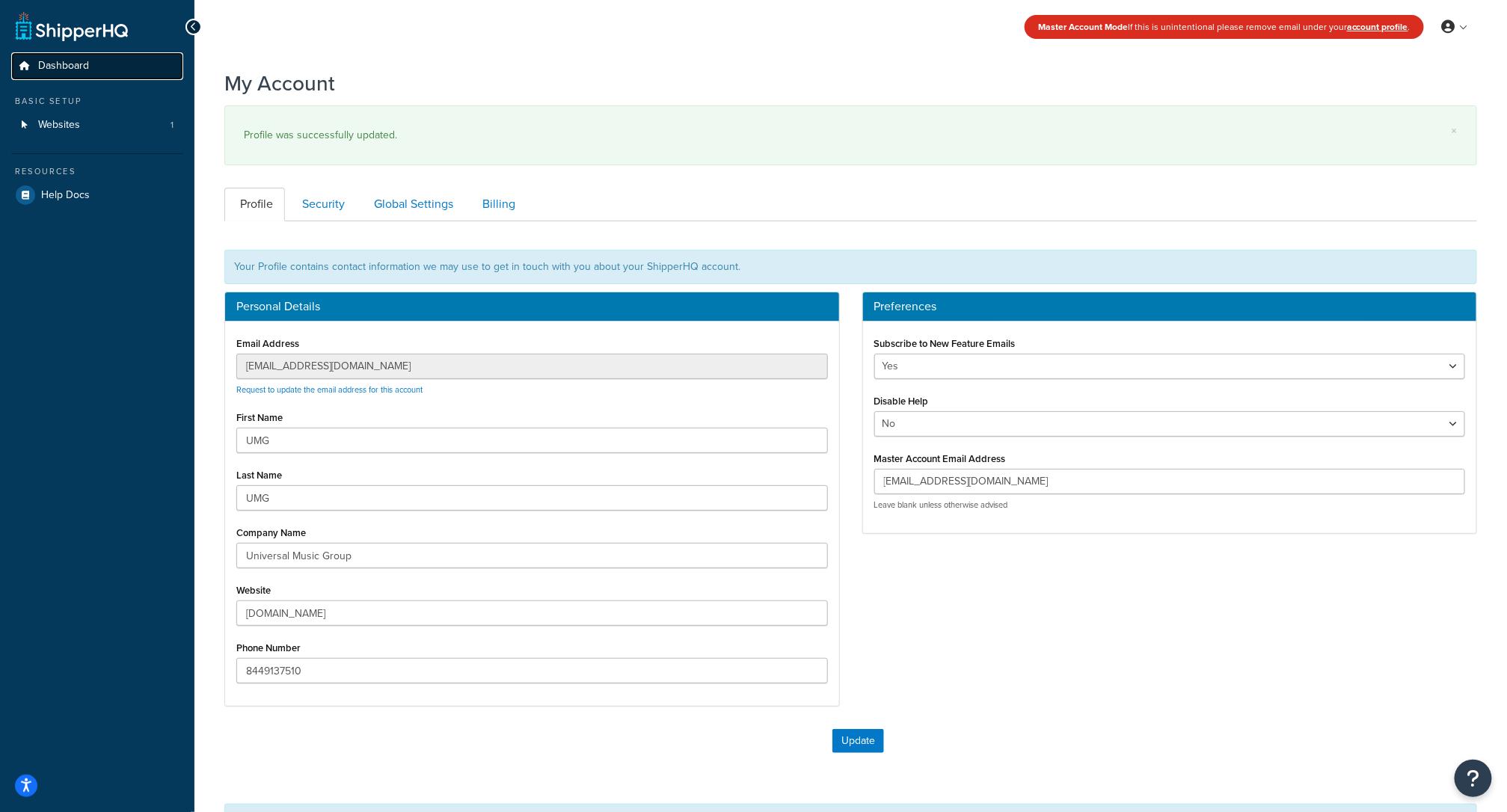
click at [76, 70] on span "Dashboard" at bounding box center [63, 66] width 51 height 13
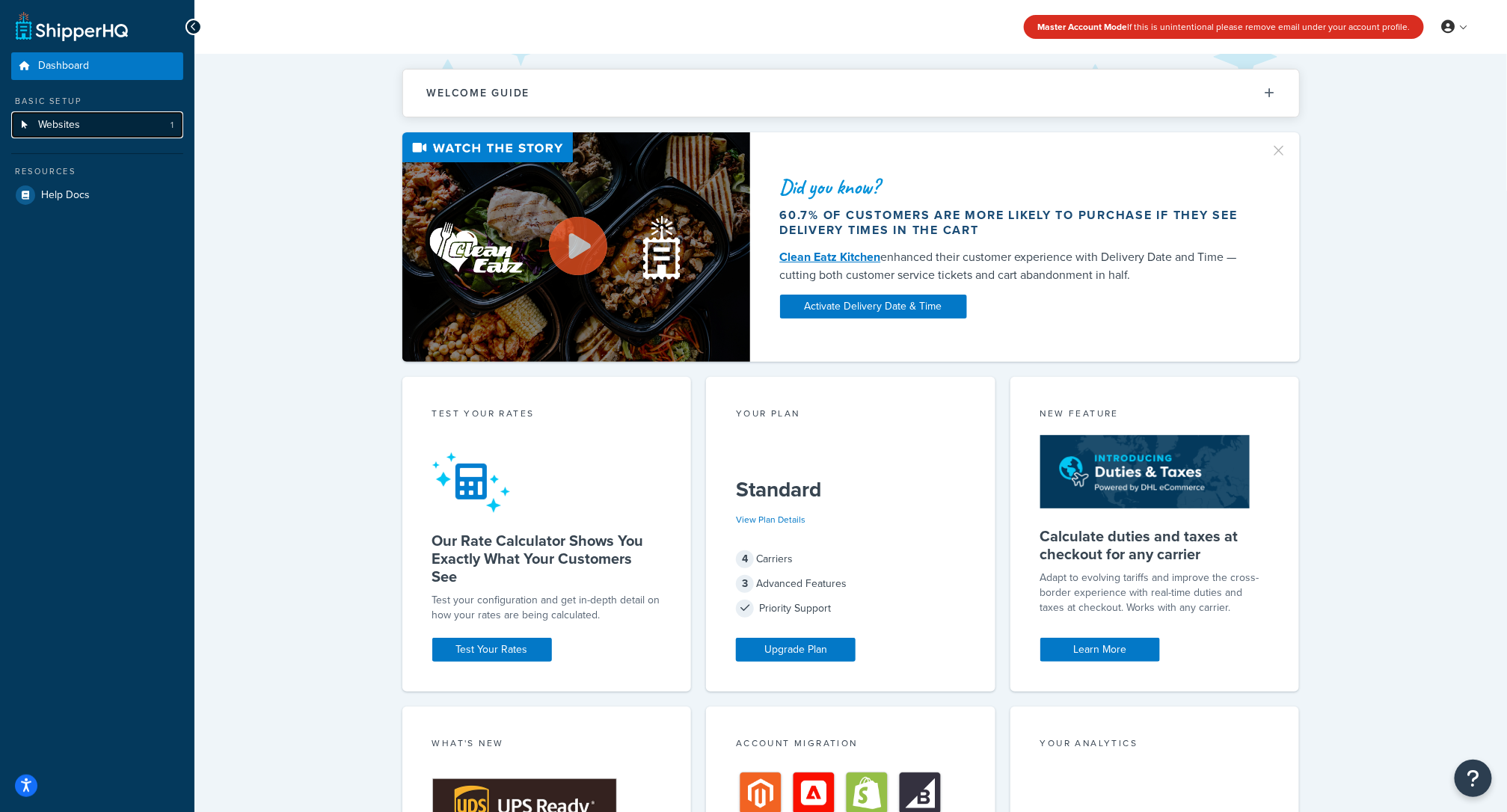
click at [85, 119] on link "Websites 1" at bounding box center [97, 125] width 172 height 27
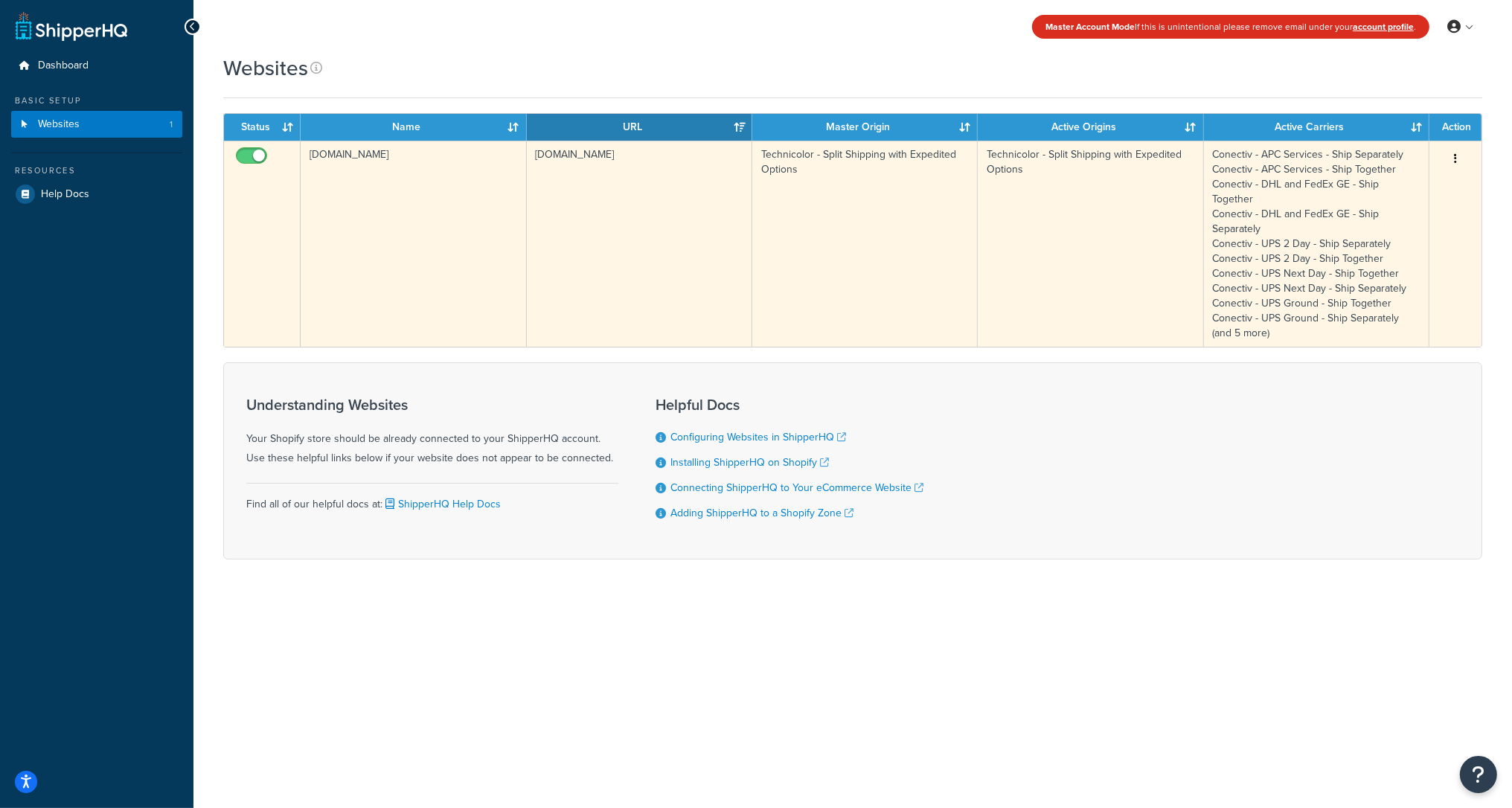
click at [1459, 157] on button "button" at bounding box center [1455, 159] width 21 height 24
click at [1399, 178] on link "Edit" at bounding box center [1395, 189] width 118 height 30
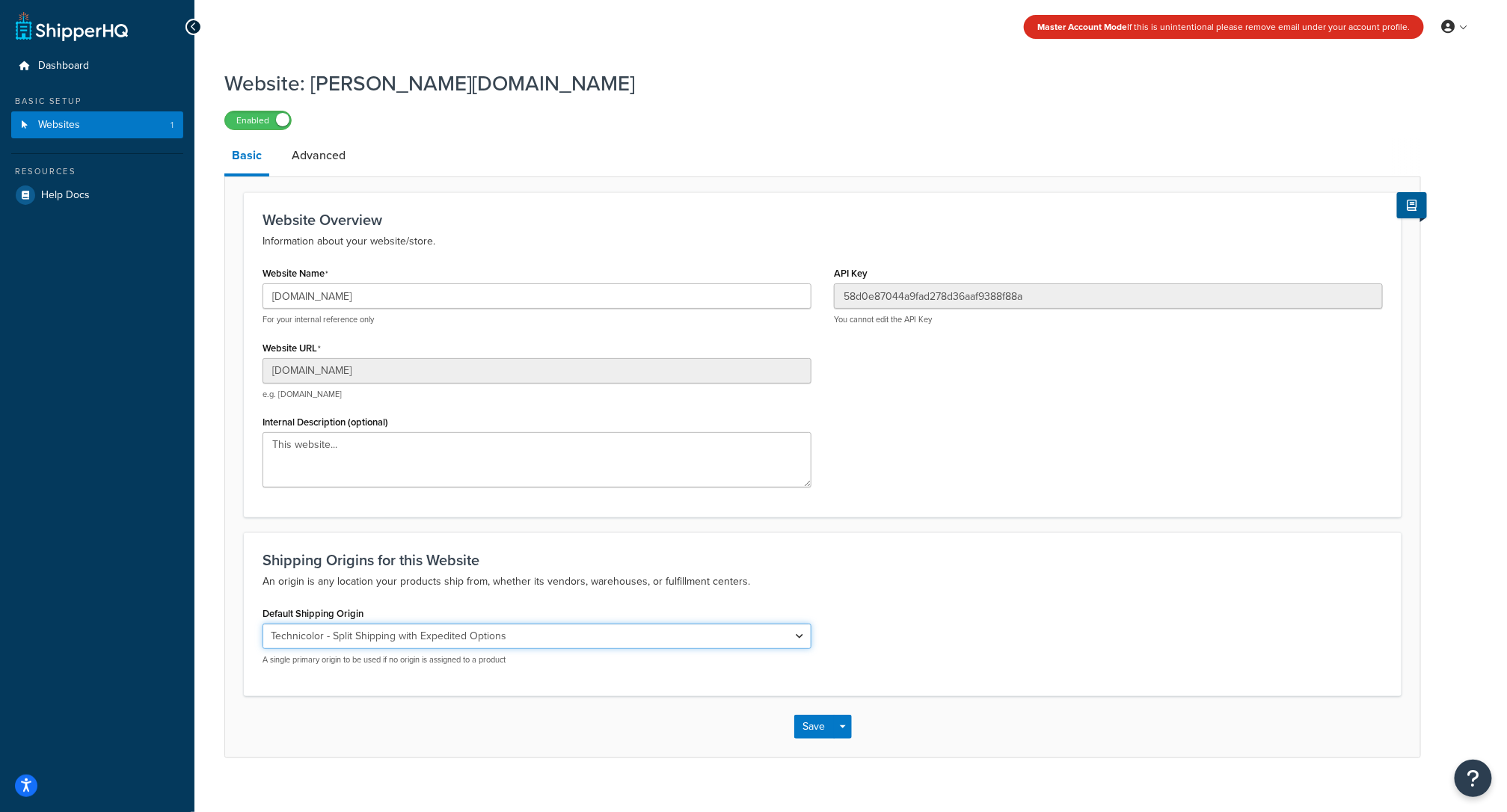
click at [586, 640] on select "El Famoso Artist Endeavor (OG) Graphik Dimensions Artivise Printful Caroline Wh…" at bounding box center [537, 636] width 549 height 25
select select "60886"
click at [263, 623] on select "El Famoso Artist Endeavor (OG) Graphik Dimensions Artivise Printful Caroline Wh…" at bounding box center [537, 636] width 549 height 25
click at [800, 736] on button "Save" at bounding box center [815, 726] width 41 height 24
